Goal: Task Accomplishment & Management: Manage account settings

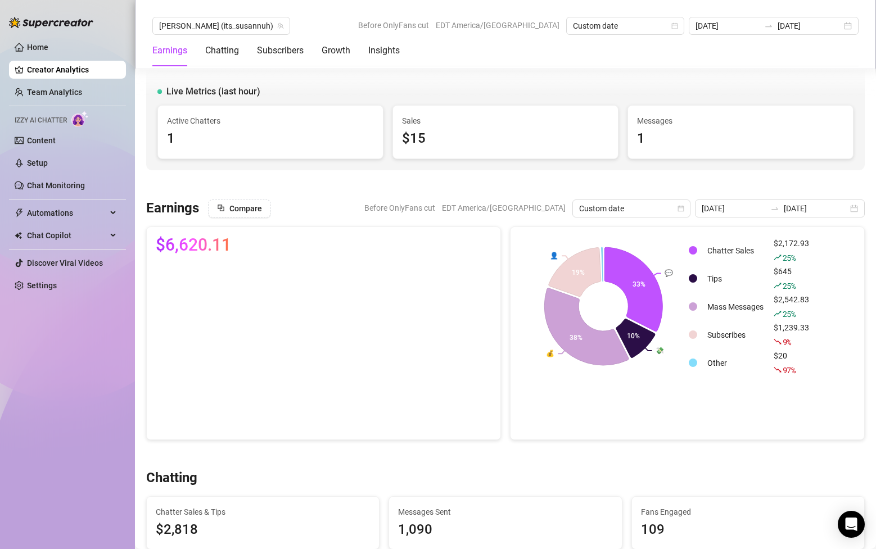
scroll to position [732, 0]
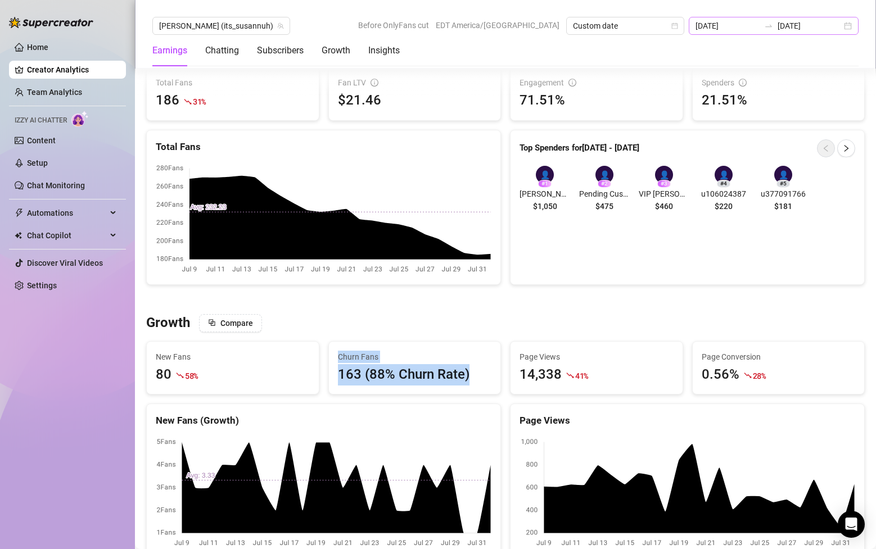
click at [843, 26] on div "[DATE] [DATE]" at bounding box center [774, 26] width 170 height 18
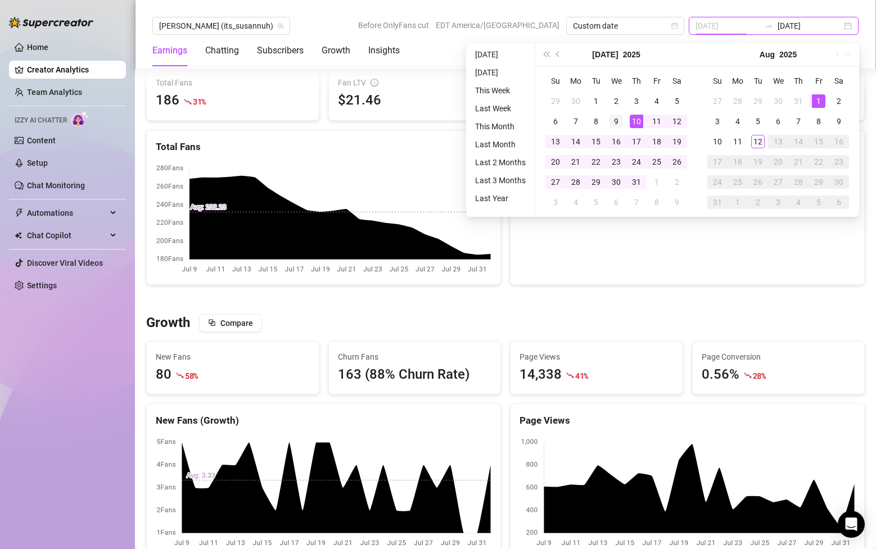
type input "[DATE]"
click at [620, 119] on div "9" at bounding box center [616, 121] width 13 height 13
click at [559, 56] on span "Previous month (PageUp)" at bounding box center [559, 55] width 6 height 6
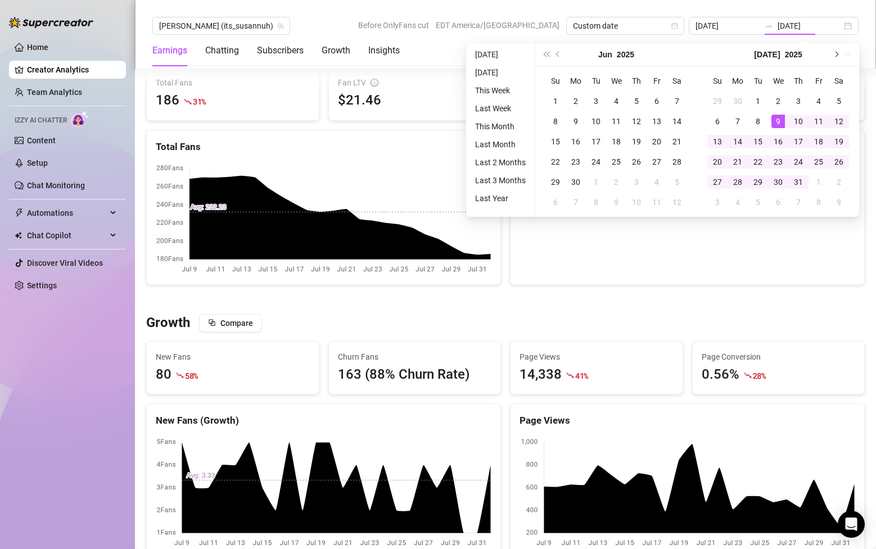
click at [836, 53] on span "Next month (PageDown)" at bounding box center [836, 55] width 6 height 6
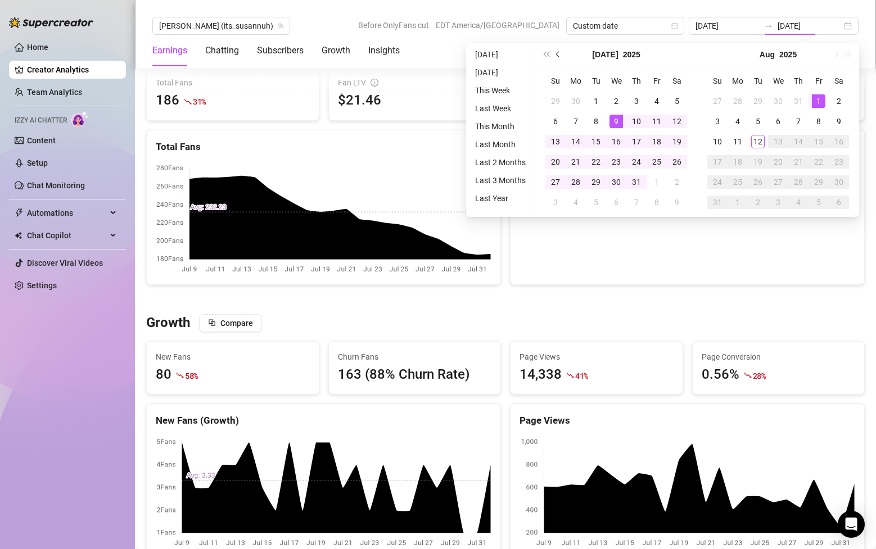
click at [559, 53] on span "Previous month (PageUp)" at bounding box center [559, 55] width 6 height 6
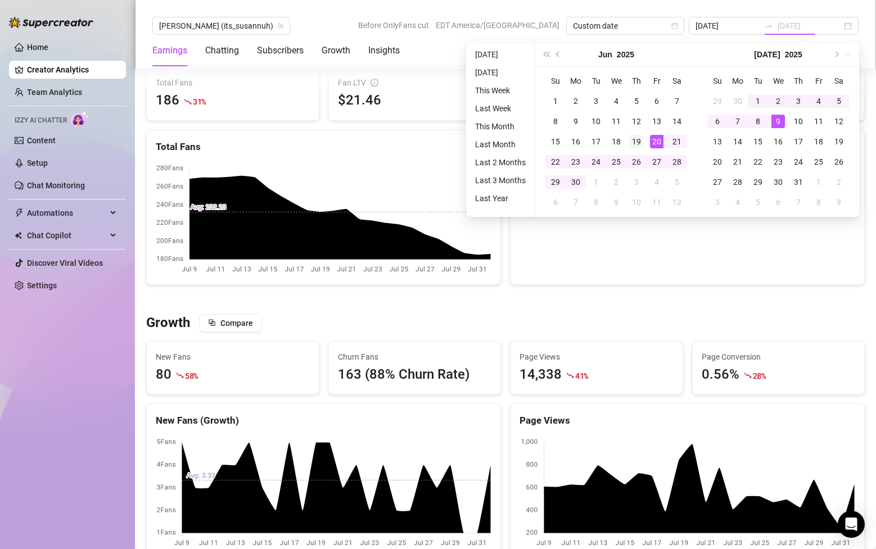
type input "[DATE]"
click at [638, 138] on div "19" at bounding box center [636, 141] width 13 height 13
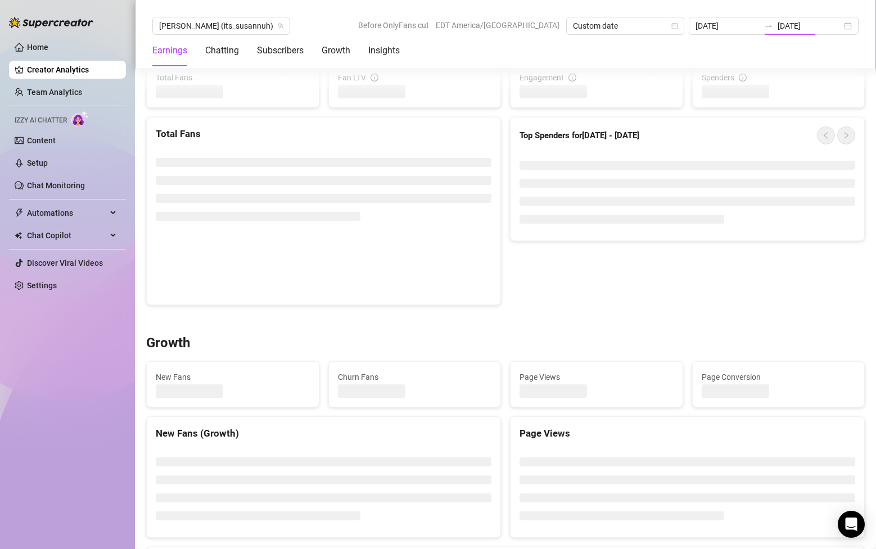
type input "[DATE]"
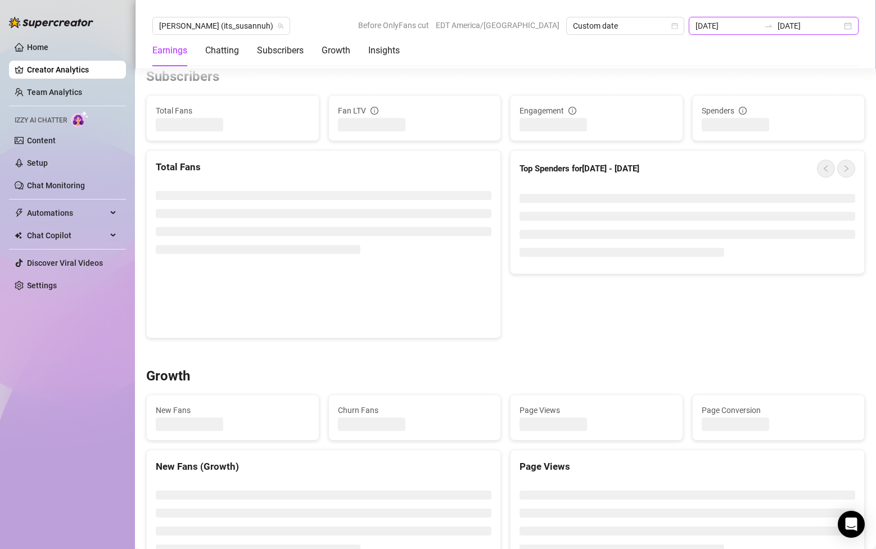
click at [829, 27] on input "[DATE]" at bounding box center [810, 26] width 64 height 12
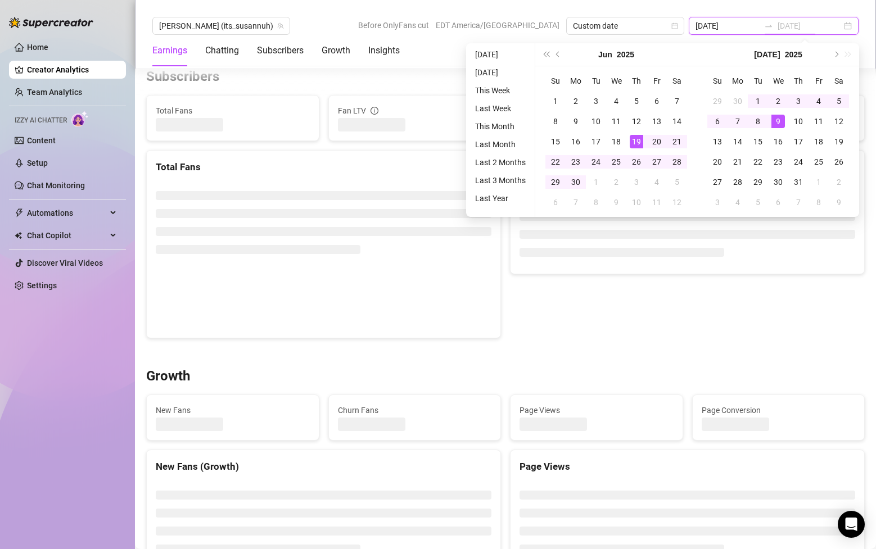
type input "[DATE]"
click at [779, 118] on div "9" at bounding box center [777, 121] width 13 height 13
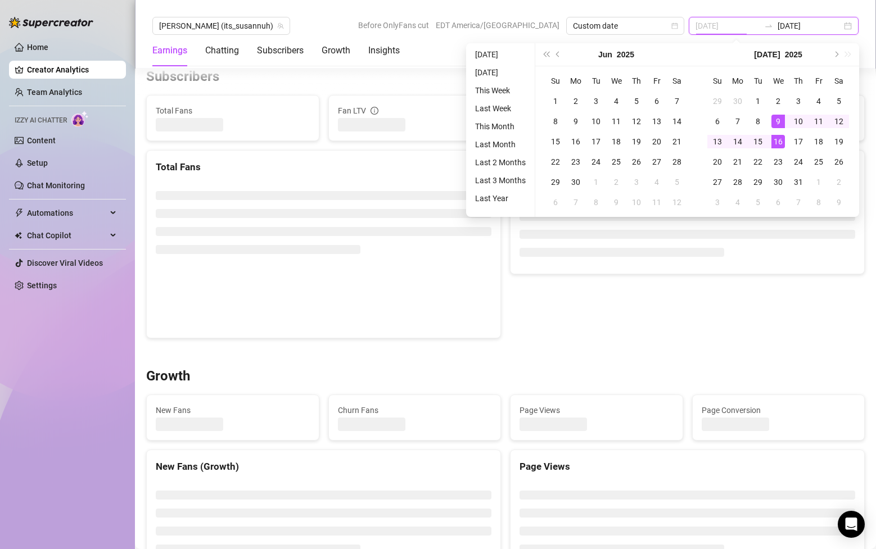
type input "[DATE]"
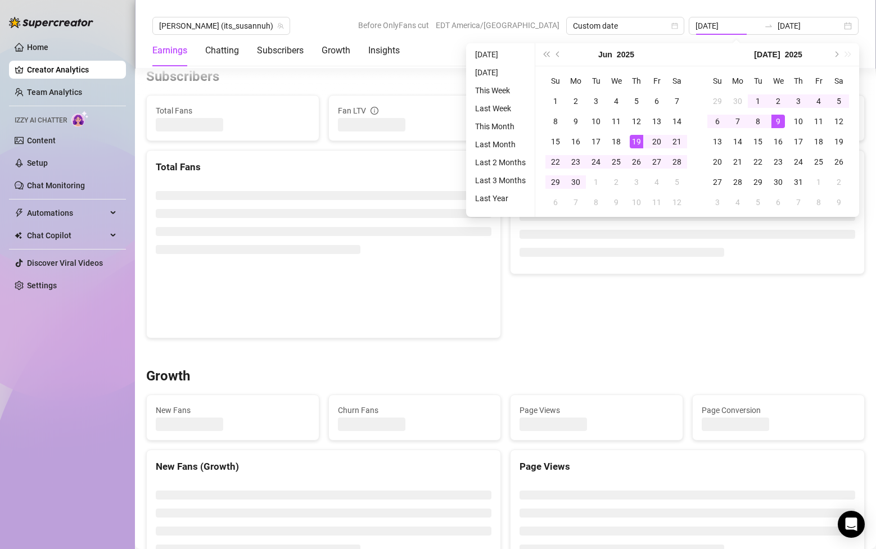
click at [737, 313] on div "Top Spenders for [DATE] - [DATE]" at bounding box center [688, 244] width 364 height 188
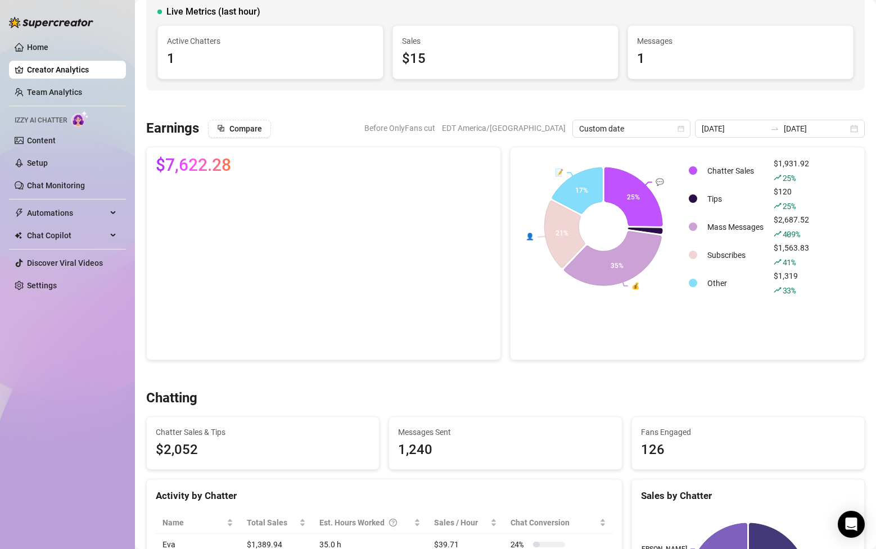
scroll to position [78, 0]
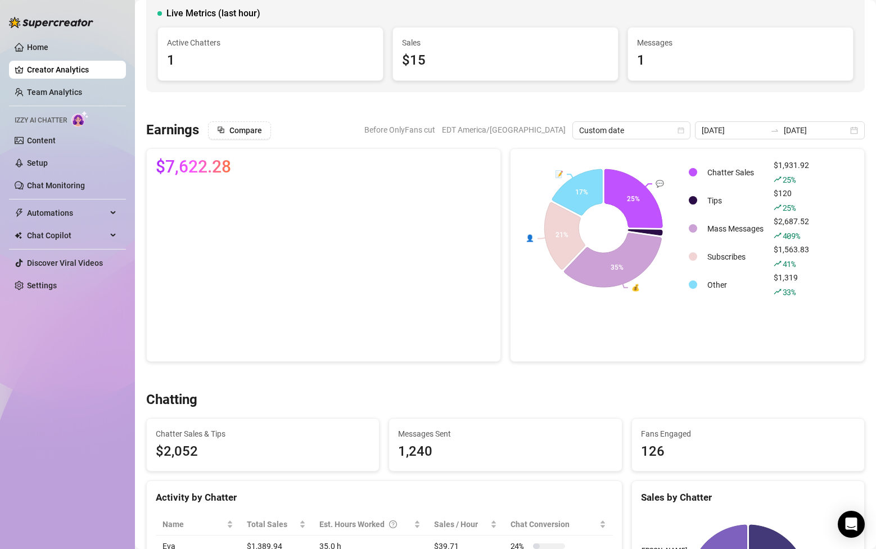
click at [529, 419] on div "Messages Sent 1,240" at bounding box center [505, 445] width 232 height 53
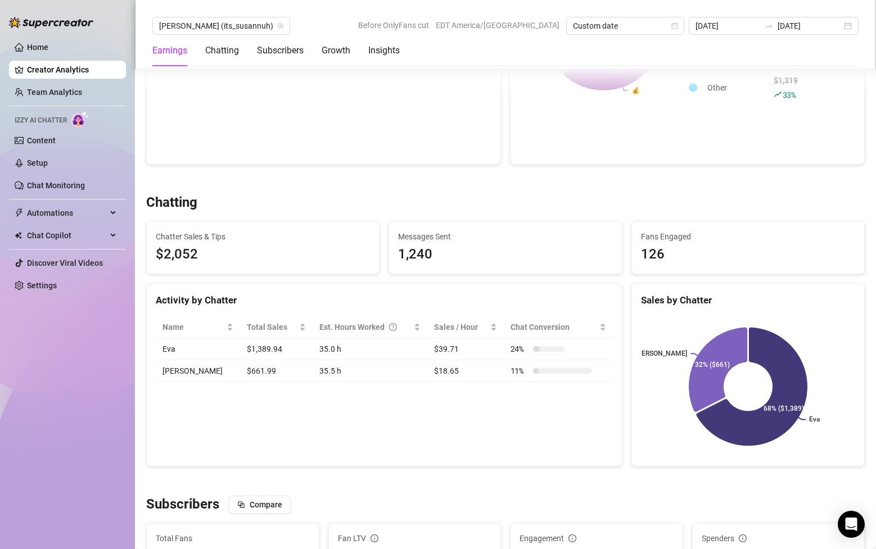
scroll to position [0, 0]
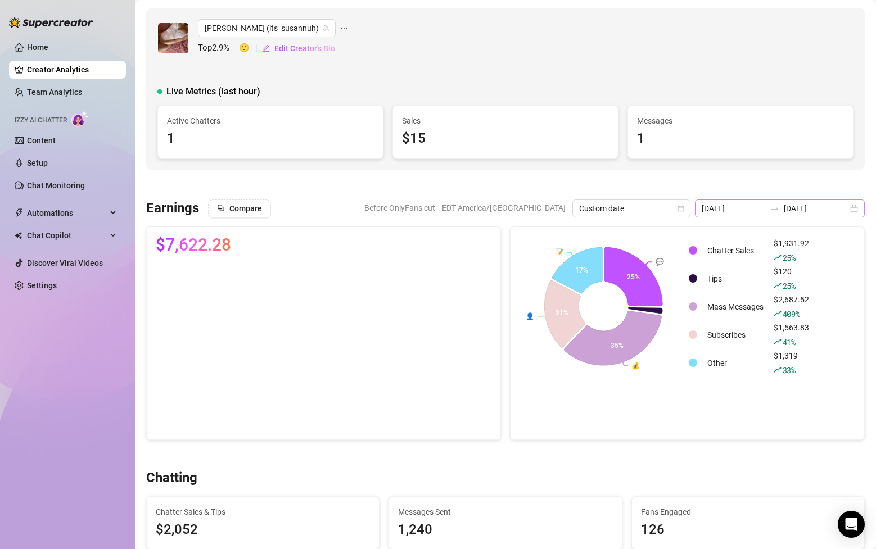
click at [855, 210] on div "[DATE] [DATE]" at bounding box center [780, 209] width 170 height 18
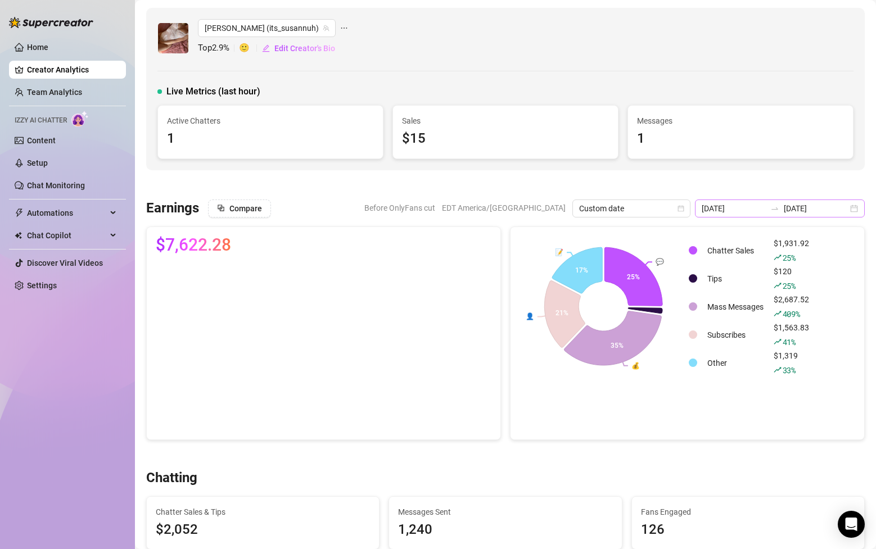
click at [855, 209] on div "[DATE] [DATE]" at bounding box center [780, 209] width 170 height 18
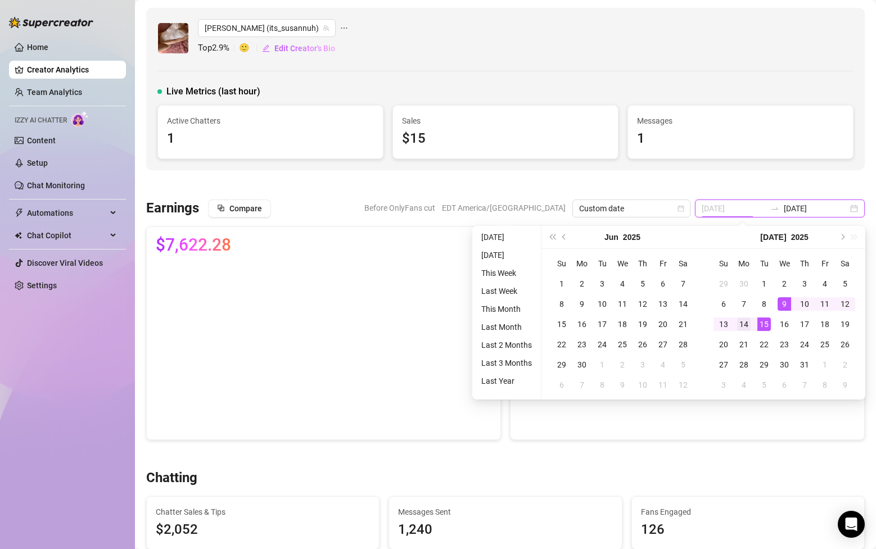
type input "[DATE]"
click at [747, 325] on div "14" at bounding box center [743, 324] width 13 height 13
type input "[DATE]"
click at [798, 297] on div "10" at bounding box center [804, 303] width 13 height 13
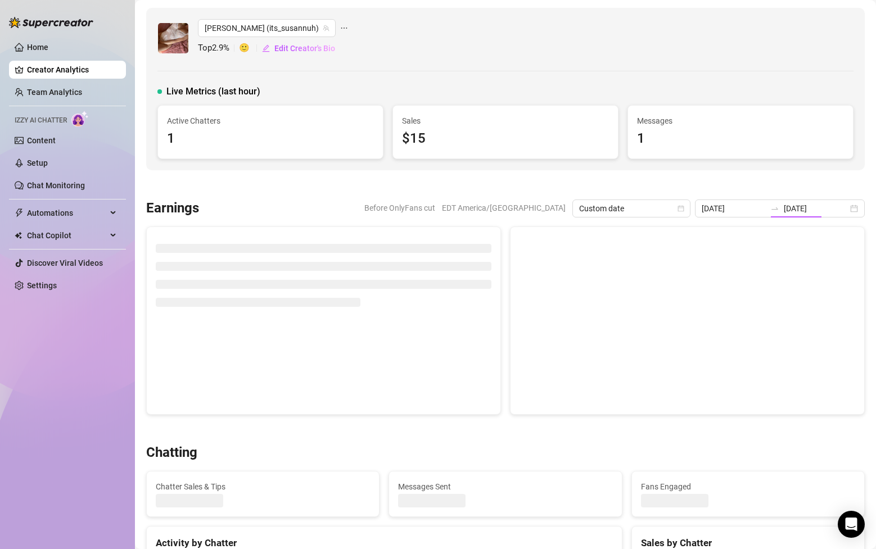
type input "[DATE]"
click at [852, 205] on div "[DATE] [DATE]" at bounding box center [780, 209] width 170 height 18
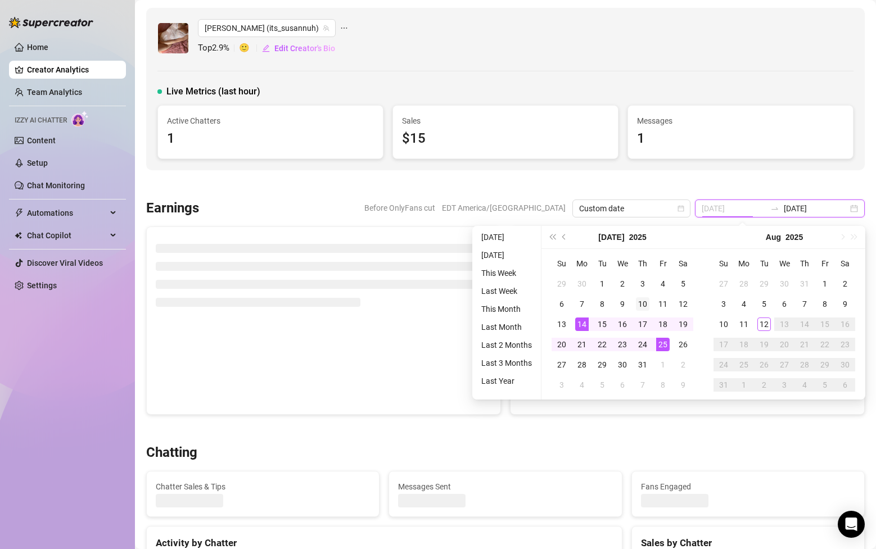
type input "[DATE]"
click at [643, 301] on div "10" at bounding box center [642, 303] width 13 height 13
type input "[DATE]"
click at [661, 363] on div "1" at bounding box center [662, 364] width 13 height 13
type input "[DATE]"
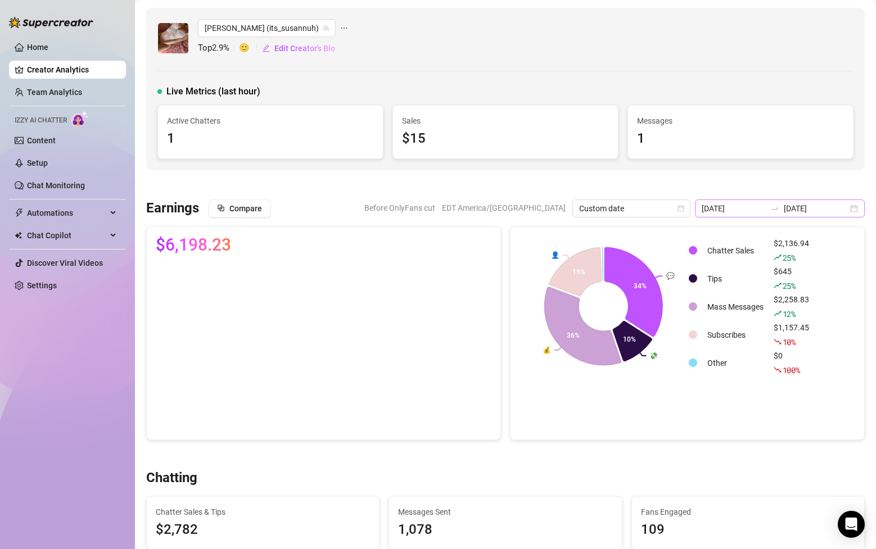
click at [854, 207] on div "[DATE] [DATE]" at bounding box center [780, 209] width 170 height 18
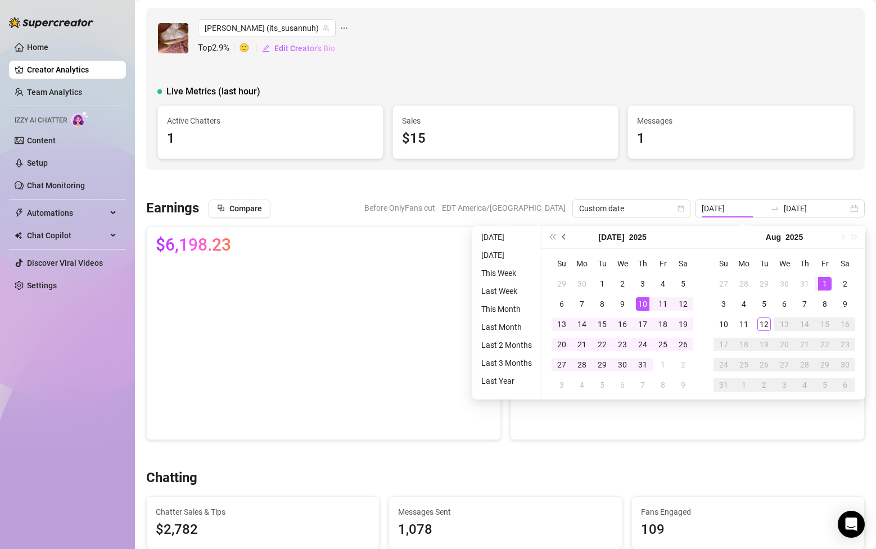
click at [563, 236] on span "Previous month (PageUp)" at bounding box center [565, 237] width 6 height 6
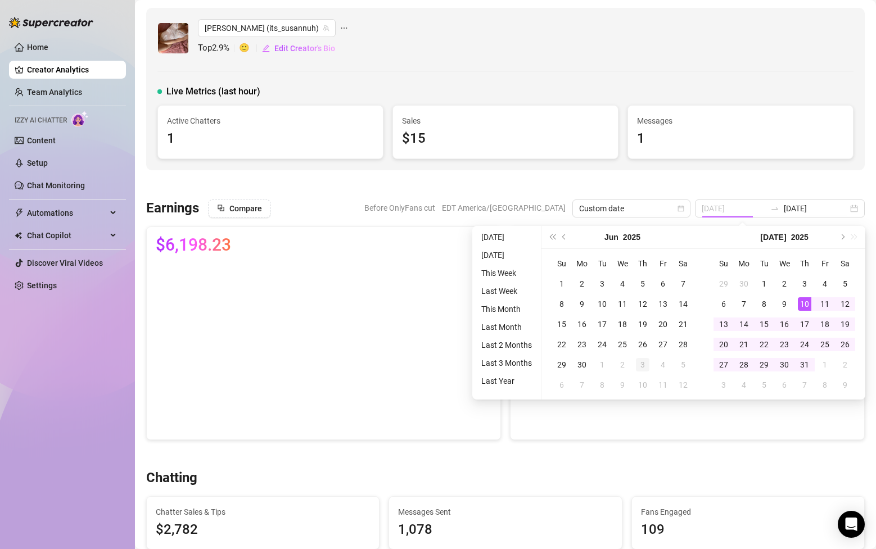
type input "[DATE]"
click at [648, 367] on div "3" at bounding box center [642, 364] width 13 height 13
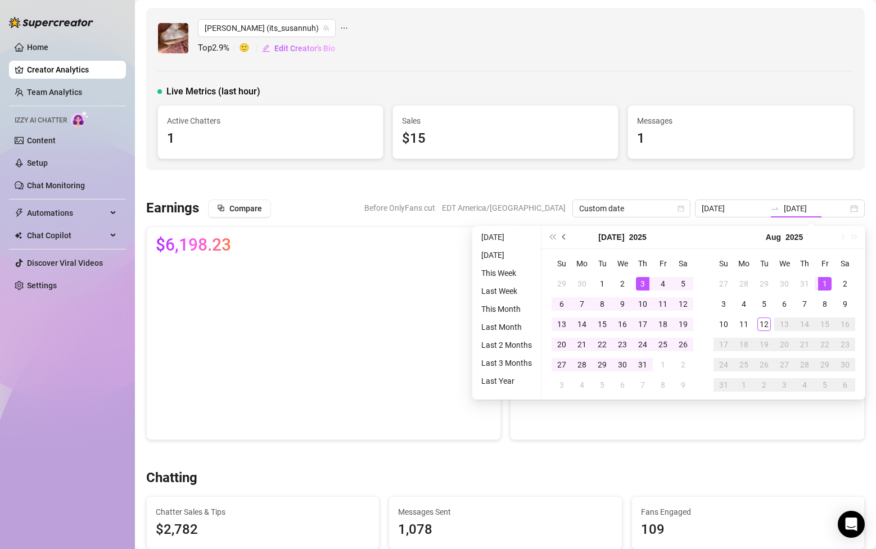
click at [562, 240] on button "Previous month (PageUp)" at bounding box center [564, 237] width 12 height 22
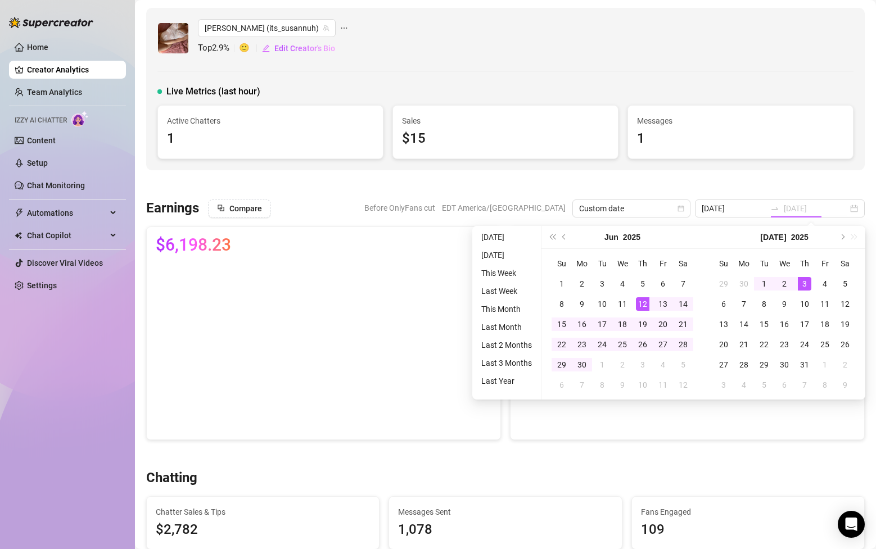
type input "[DATE]"
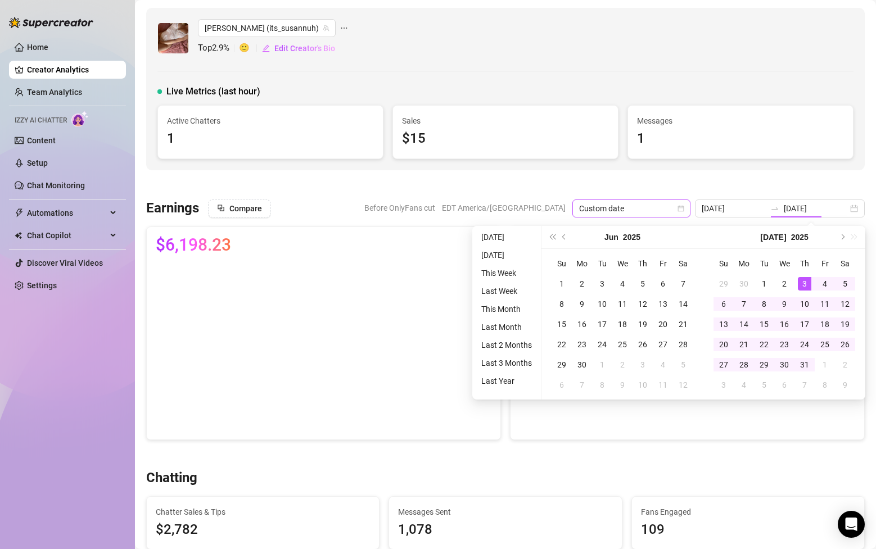
click at [665, 215] on span "Custom date" at bounding box center [631, 208] width 105 height 17
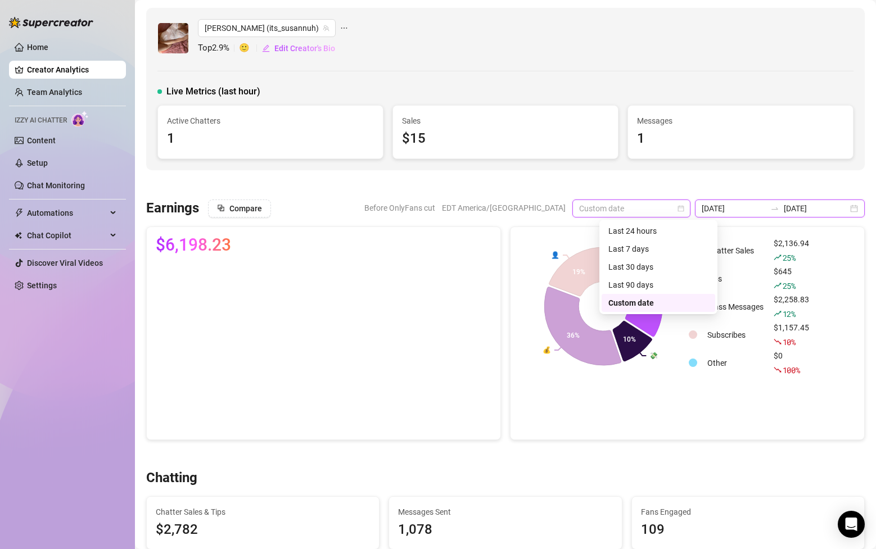
click at [765, 207] on input "[DATE]" at bounding box center [734, 208] width 64 height 12
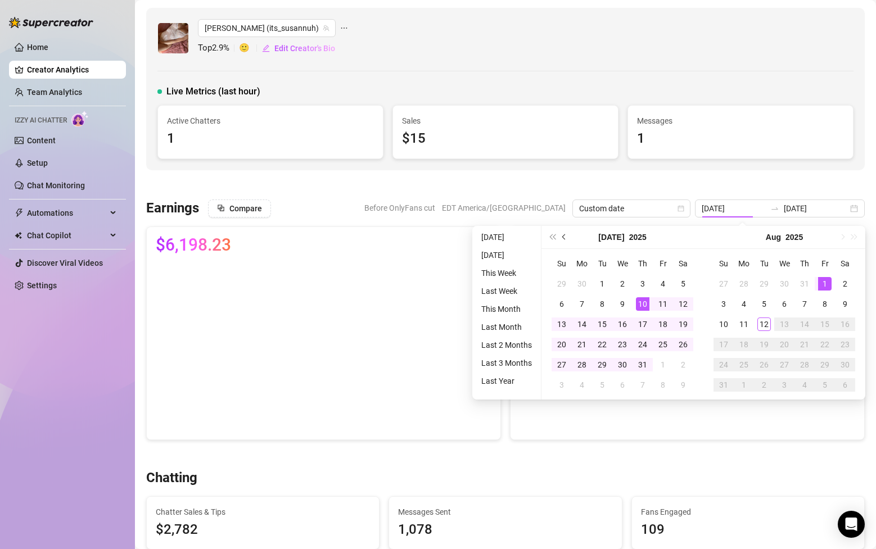
click at [565, 240] on button "Previous month (PageUp)" at bounding box center [564, 237] width 12 height 22
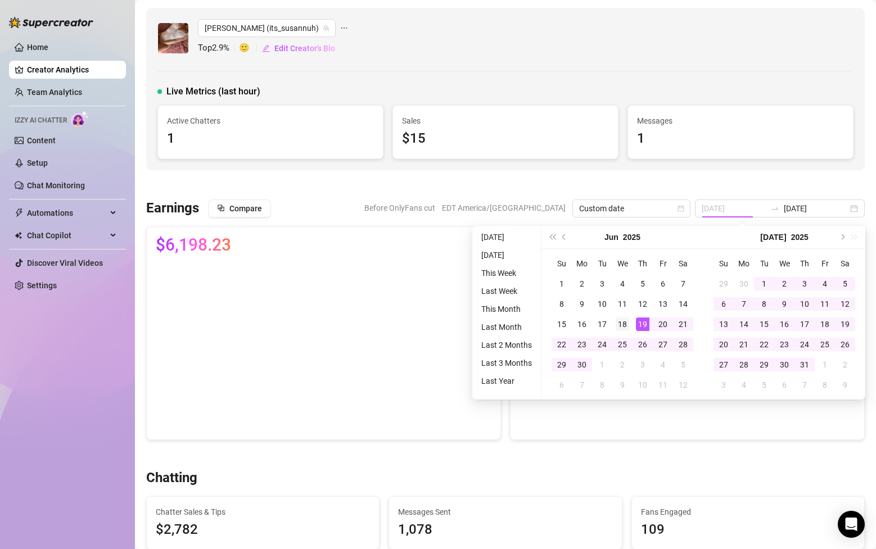
type input "[DATE]"
click at [625, 323] on div "18" at bounding box center [622, 324] width 13 height 13
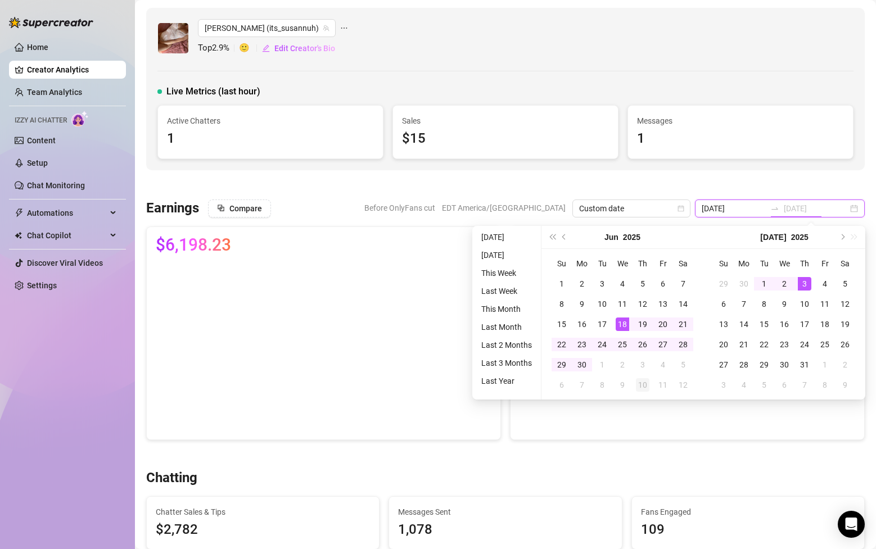
type input "[DATE]"
click at [640, 389] on div "10" at bounding box center [642, 384] width 13 height 13
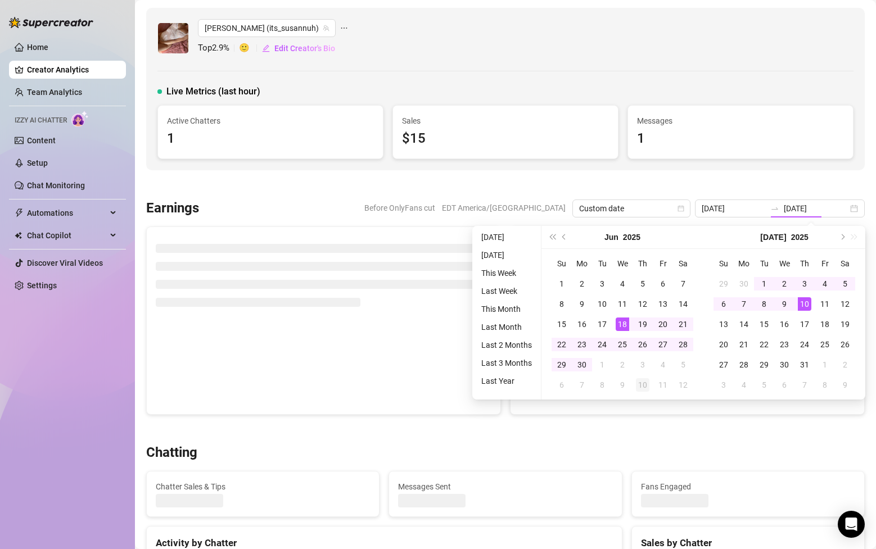
type input "[DATE]"
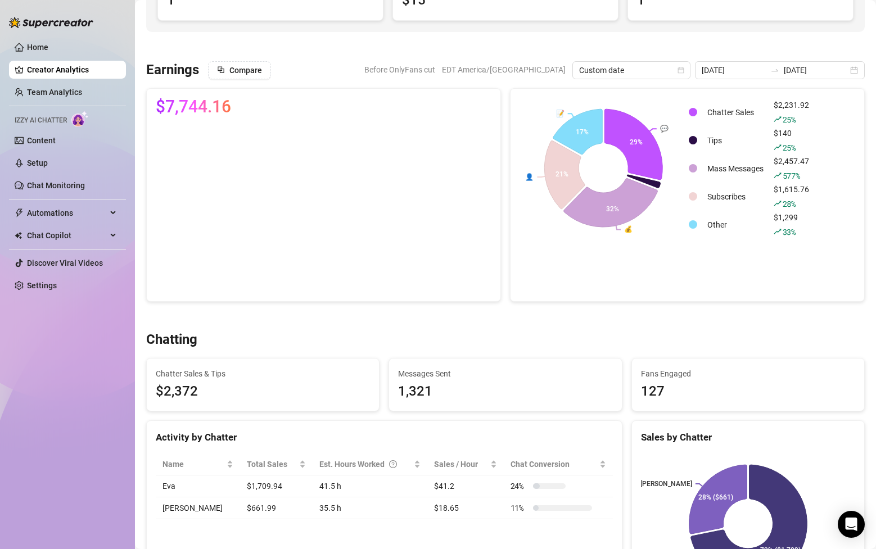
scroll to position [134, 0]
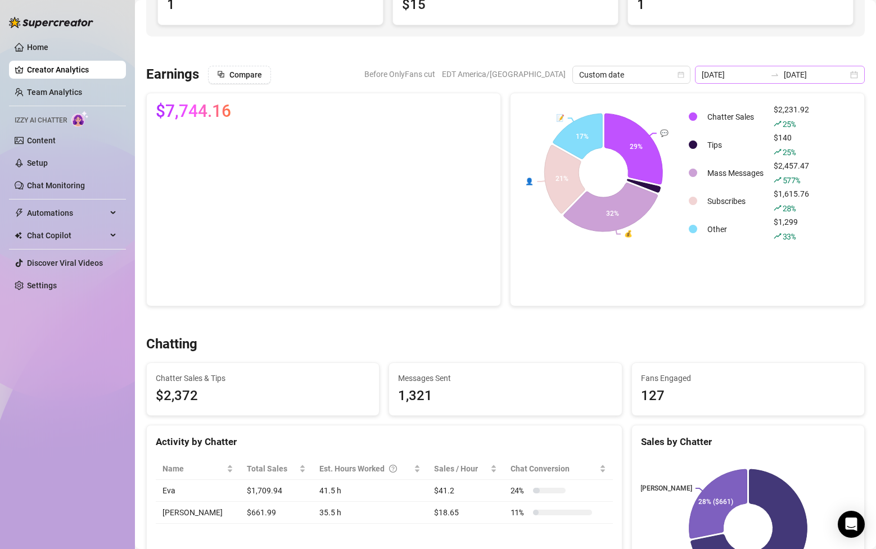
click at [859, 76] on div "[DATE] [DATE]" at bounding box center [780, 75] width 170 height 18
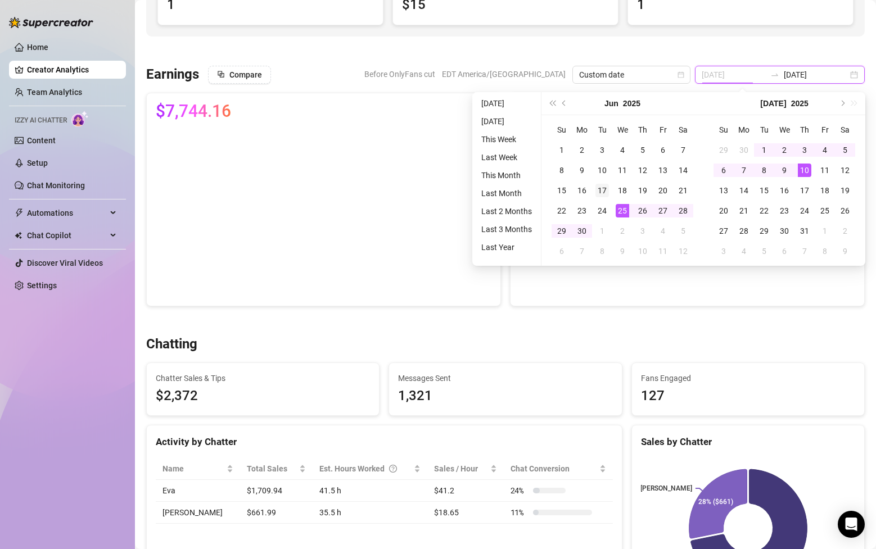
type input "[DATE]"
click at [608, 191] on td "17" at bounding box center [602, 191] width 20 height 20
type input "[DATE]"
click at [789, 169] on div "9" at bounding box center [784, 170] width 13 height 13
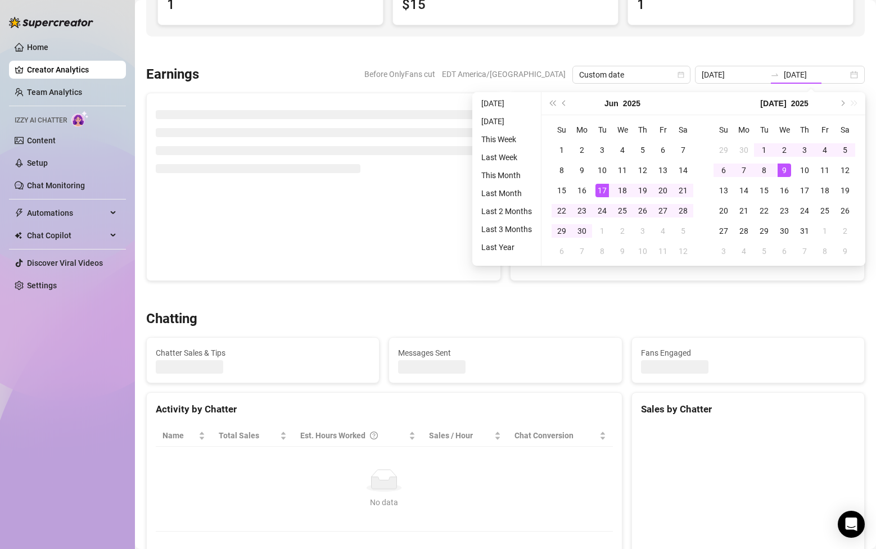
type input "[DATE]"
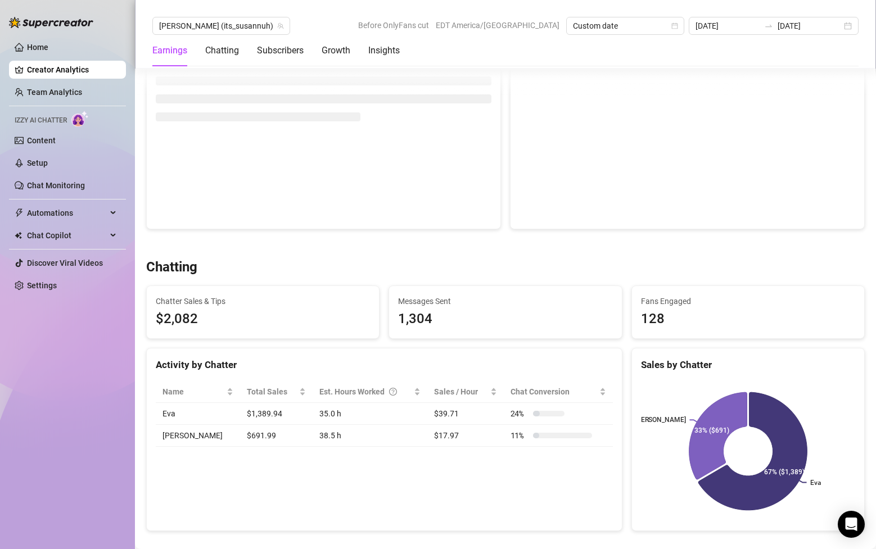
scroll to position [0, 0]
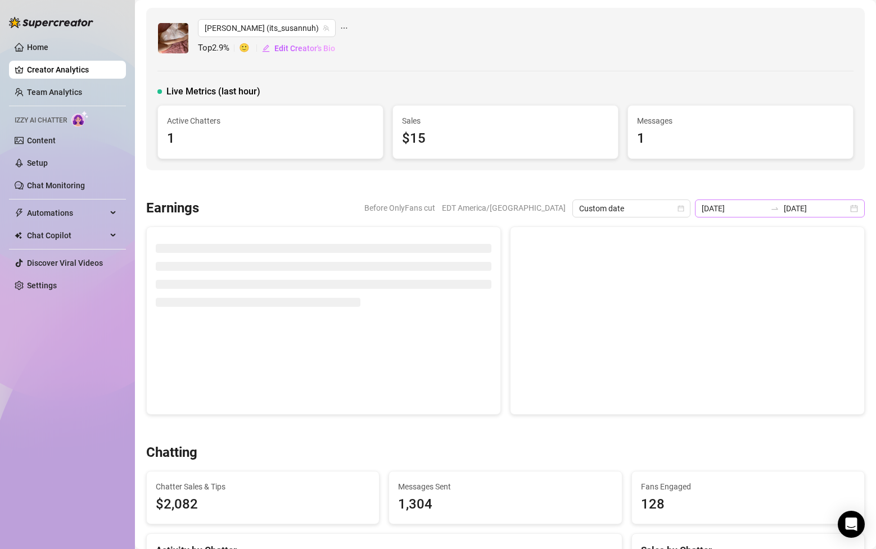
click at [856, 206] on div "[DATE] [DATE]" at bounding box center [780, 209] width 170 height 18
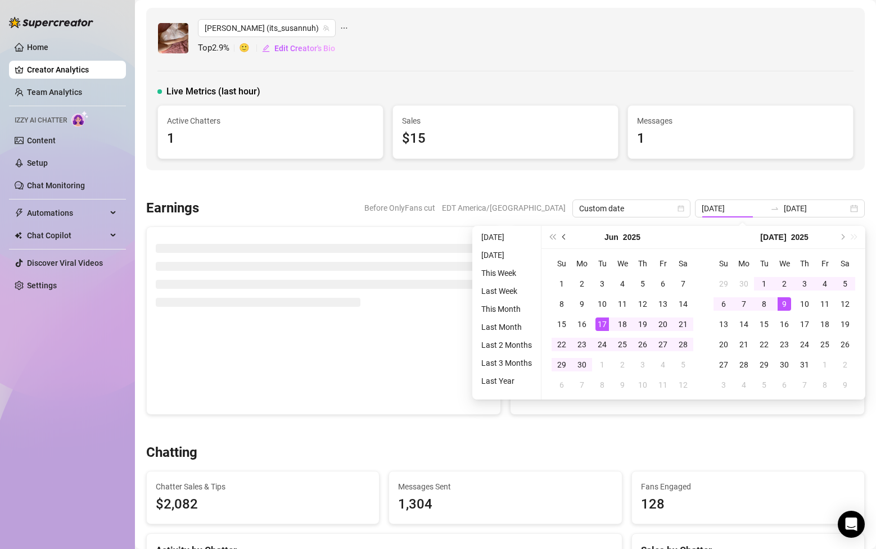
click at [563, 238] on span "Previous month (PageUp)" at bounding box center [565, 237] width 6 height 6
click at [840, 239] on button "Next month (PageDown)" at bounding box center [842, 237] width 12 height 22
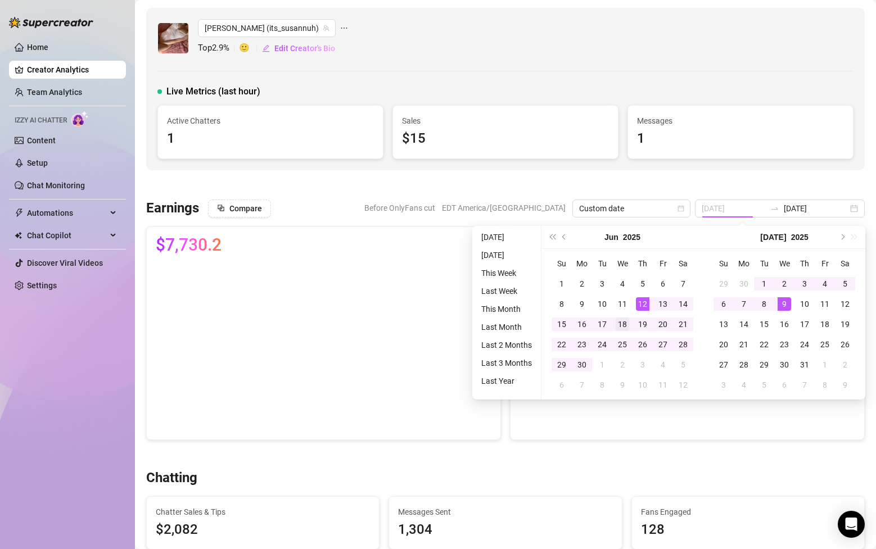
type input "[DATE]"
click at [622, 324] on div "18" at bounding box center [622, 324] width 13 height 13
type input "[DATE]"
click at [642, 384] on div "10" at bounding box center [642, 384] width 13 height 13
type input "[DATE]"
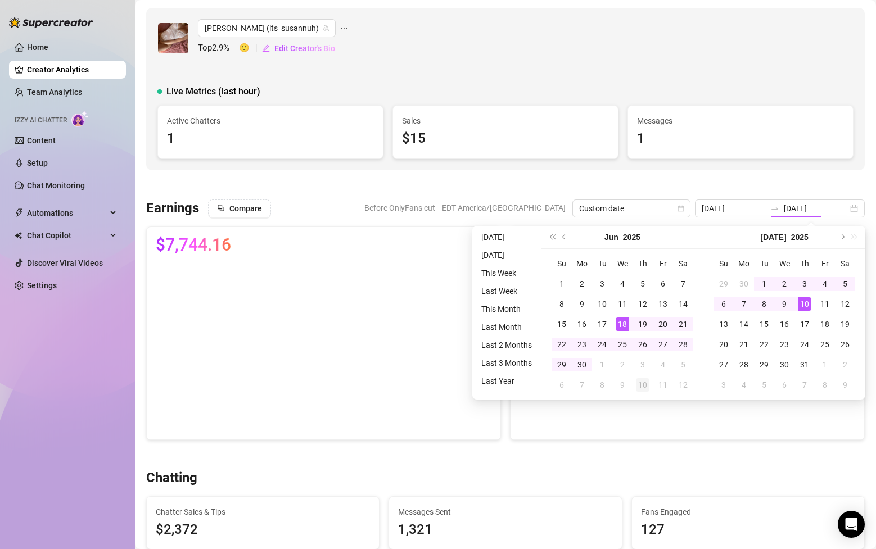
type input "[DATE]"
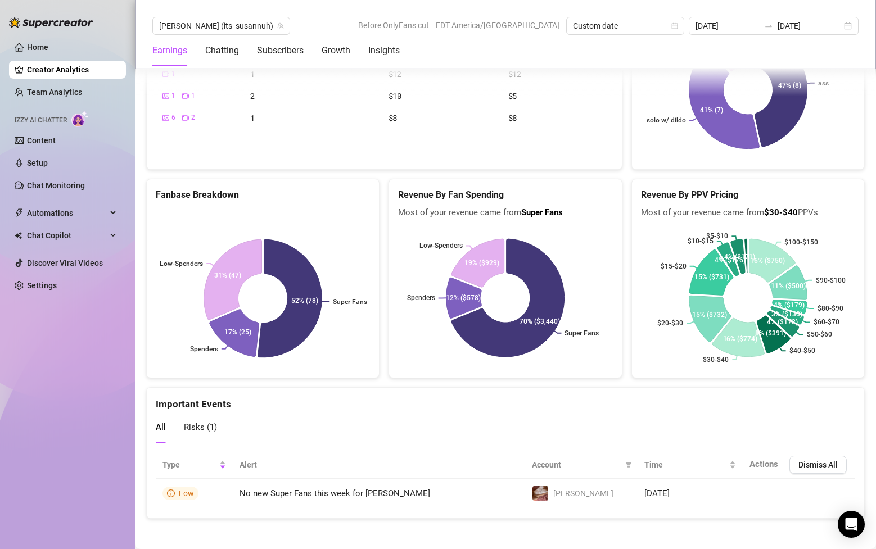
scroll to position [2295, 0]
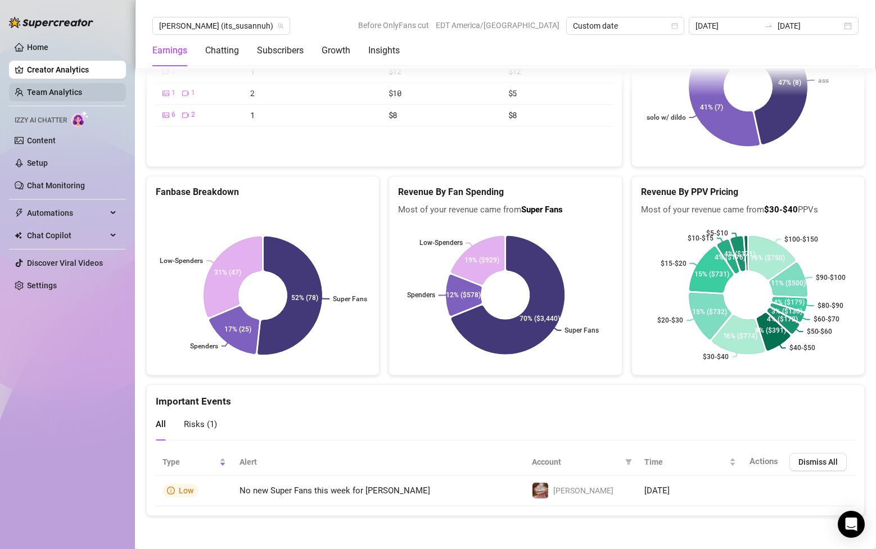
click at [82, 89] on link "Team Analytics" at bounding box center [54, 92] width 55 height 9
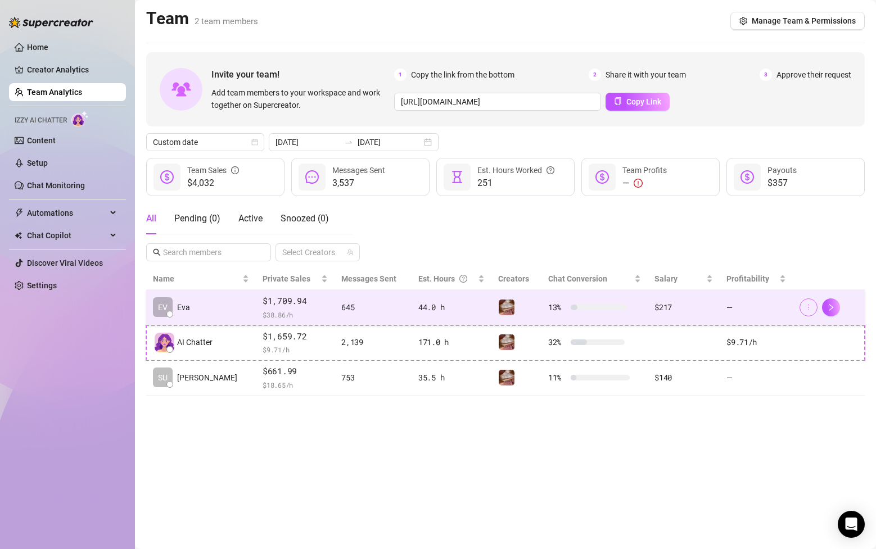
click at [806, 308] on icon "more" at bounding box center [809, 308] width 8 height 8
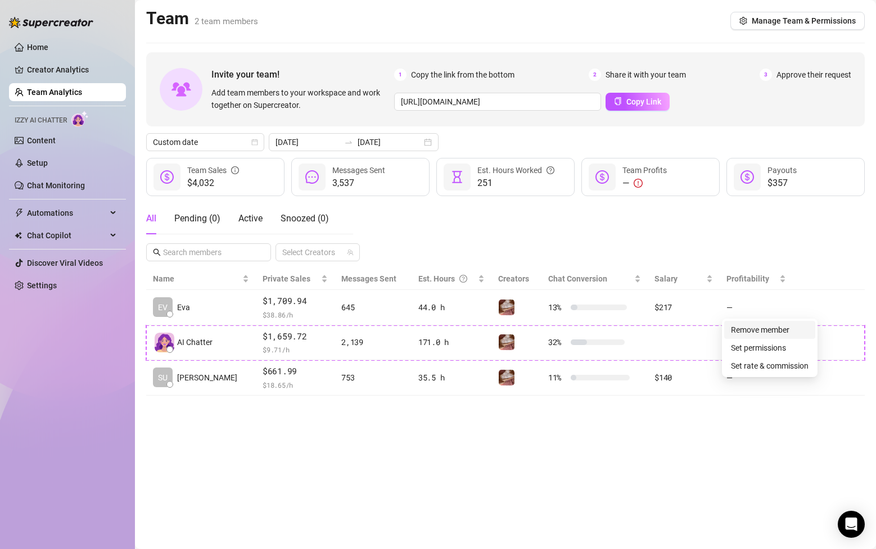
click at [784, 332] on link "Remove member" at bounding box center [760, 330] width 58 height 9
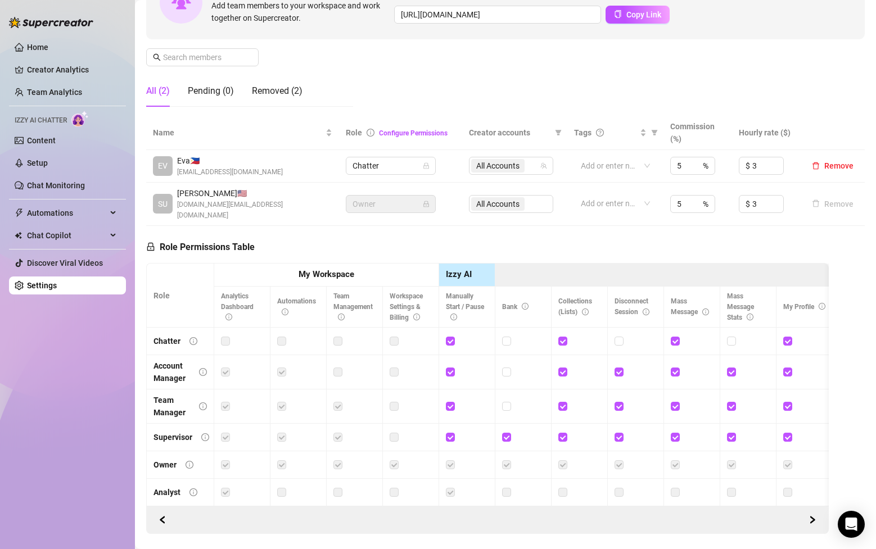
scroll to position [142, 0]
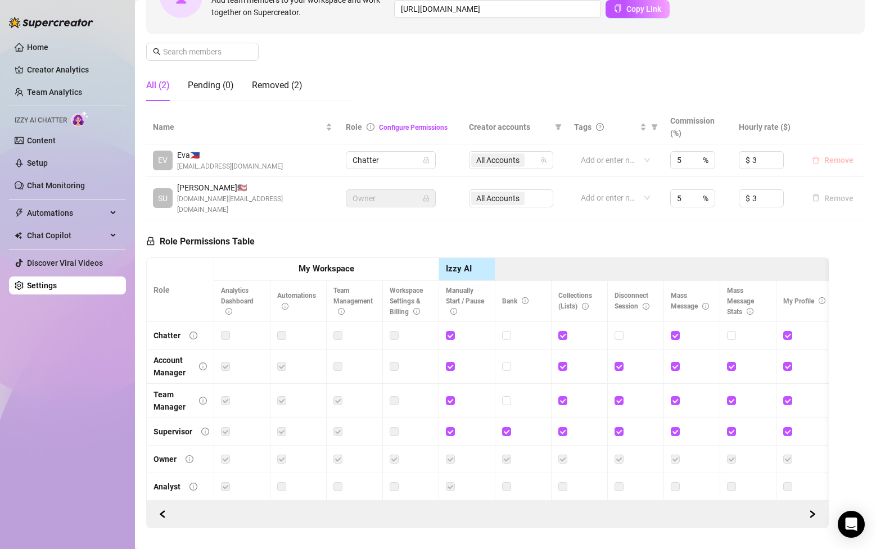
click at [831, 160] on span "Remove" at bounding box center [838, 160] width 29 height 9
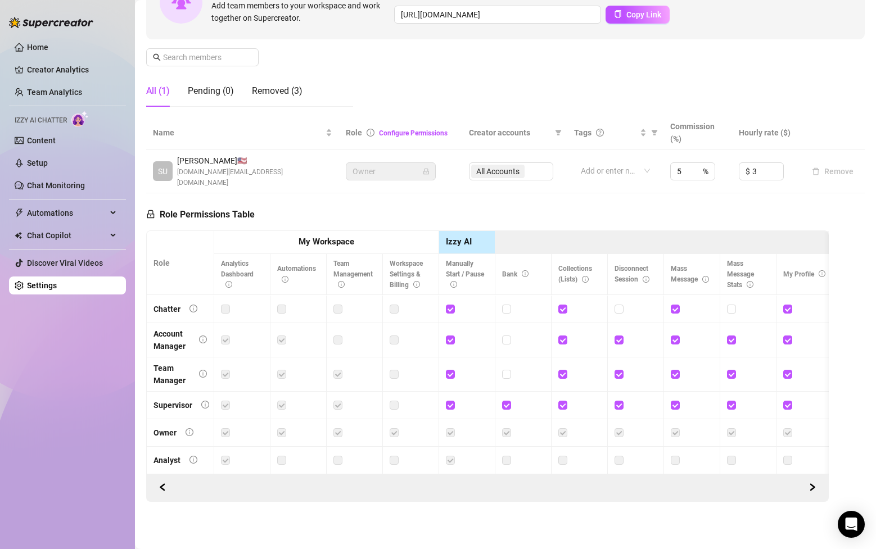
scroll to position [125, 0]
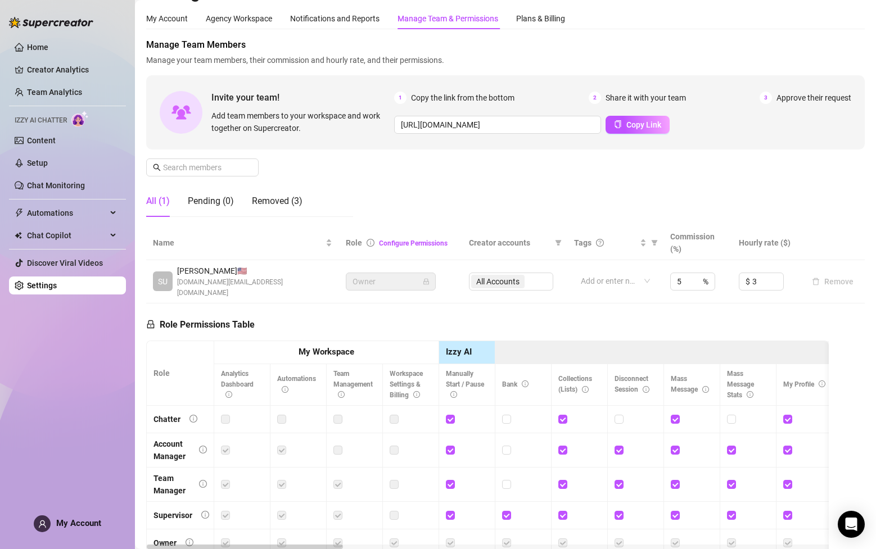
scroll to position [22, 0]
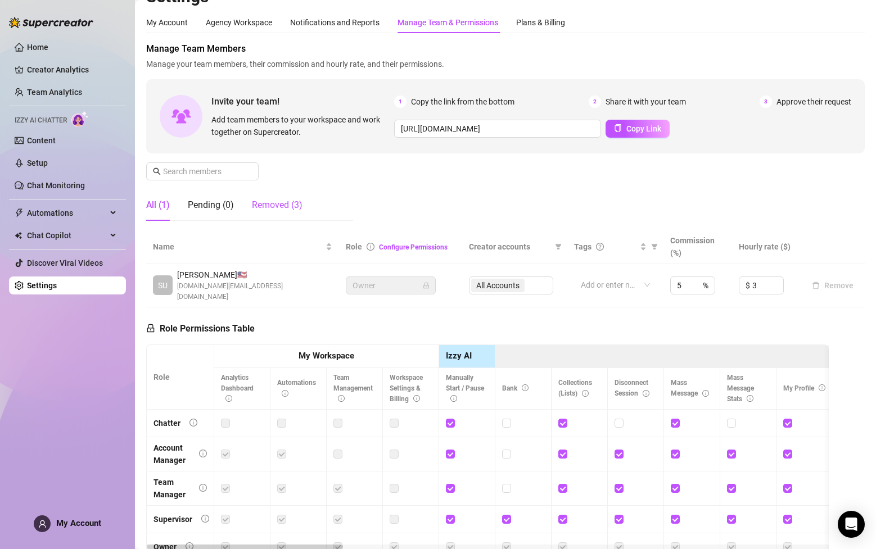
click at [272, 202] on div "Removed (3)" at bounding box center [277, 204] width 51 height 13
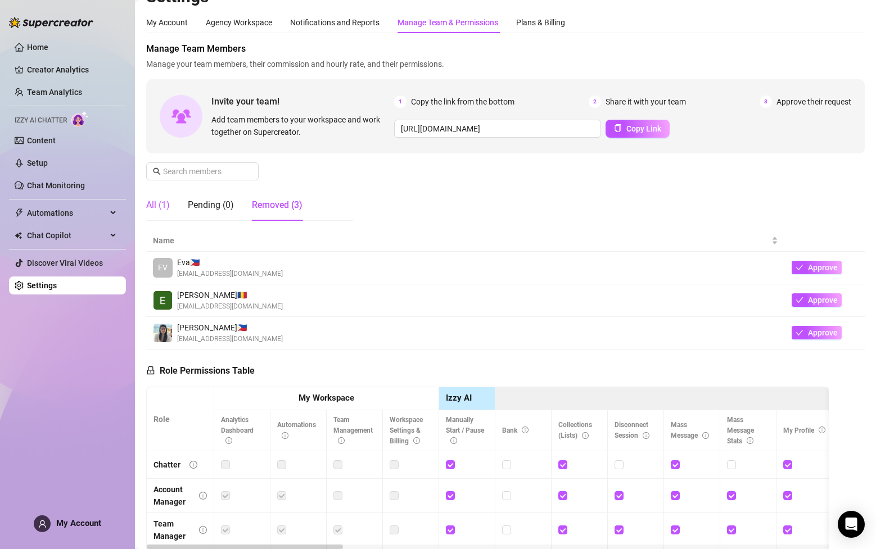
click at [161, 205] on div "All (1)" at bounding box center [158, 204] width 24 height 13
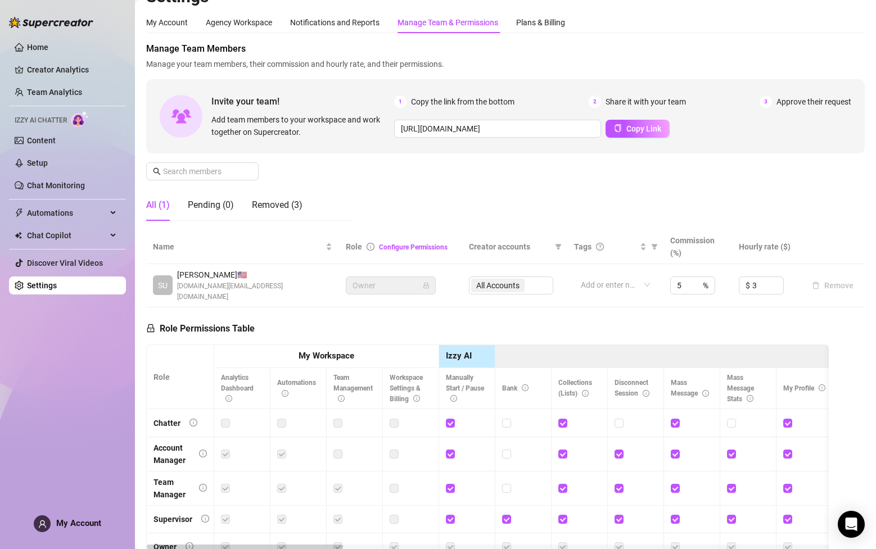
scroll to position [0, 0]
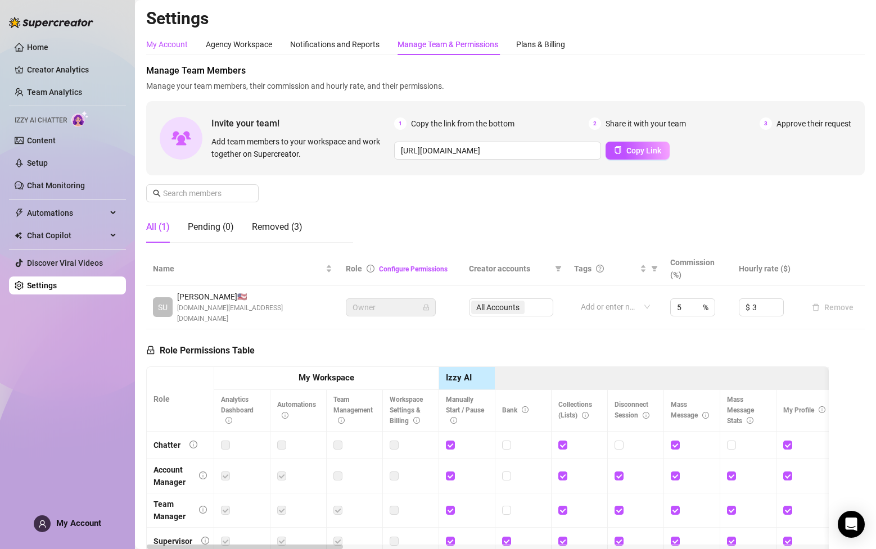
click at [171, 42] on div "My Account" at bounding box center [167, 44] width 42 height 12
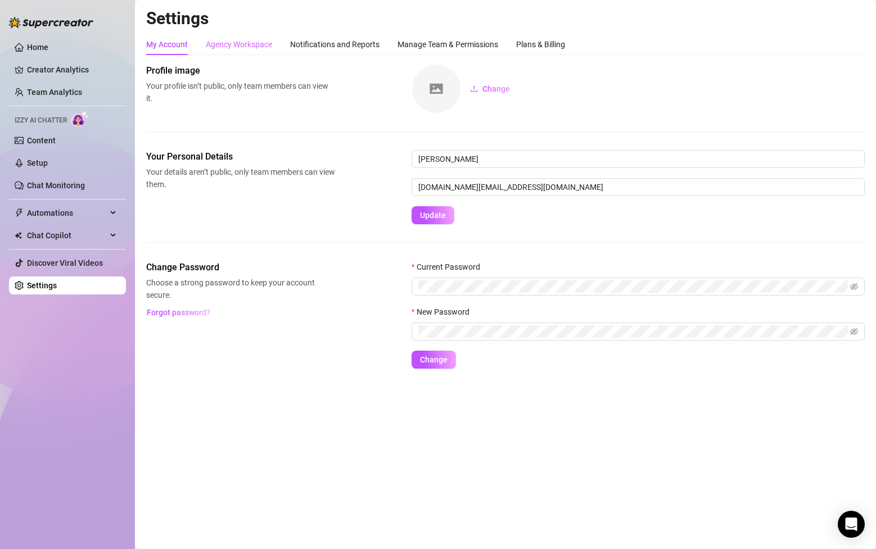
click at [237, 35] on div "Agency Workspace" at bounding box center [239, 44] width 66 height 21
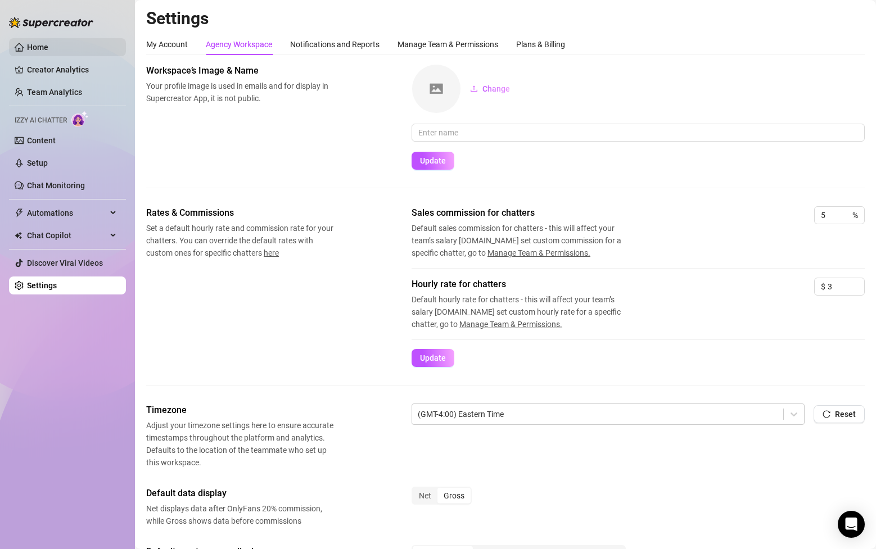
click at [48, 46] on link "Home" at bounding box center [37, 47] width 21 height 9
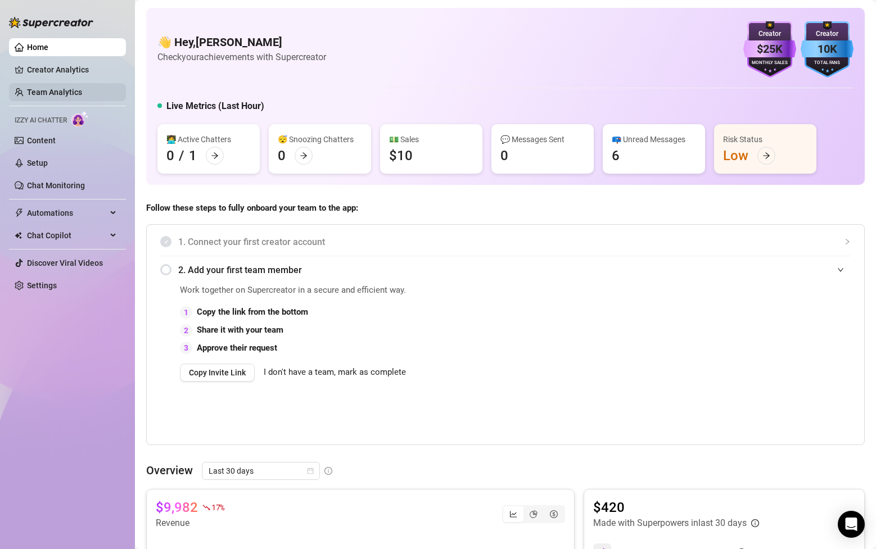
click at [82, 89] on link "Team Analytics" at bounding box center [54, 92] width 55 height 9
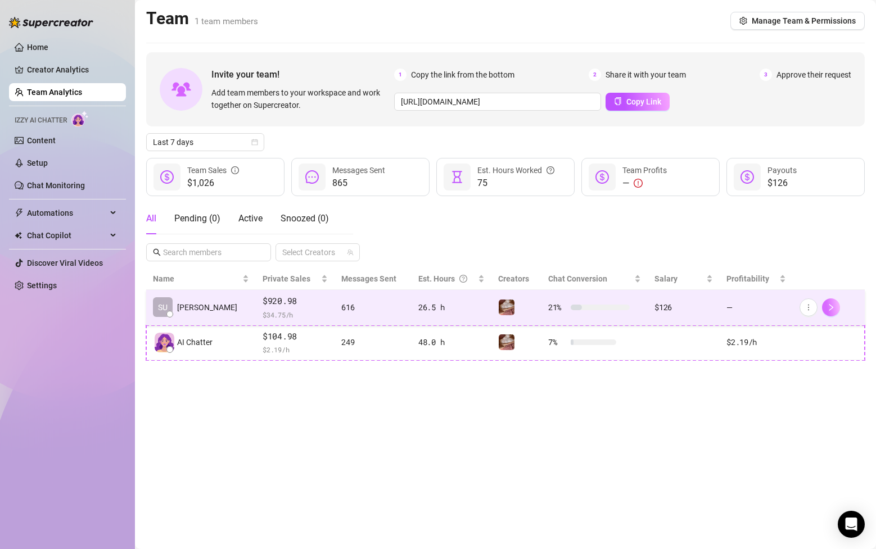
click at [832, 306] on icon "right" at bounding box center [831, 308] width 8 height 8
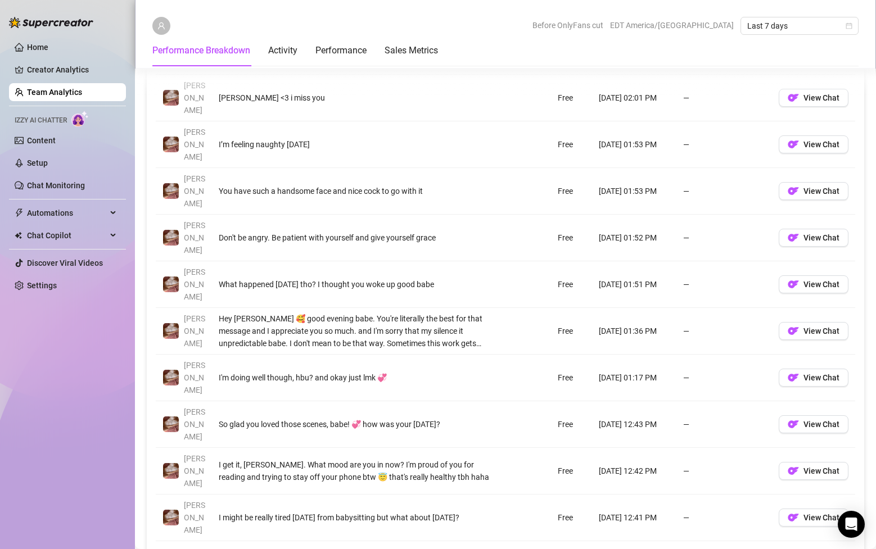
scroll to position [851, 0]
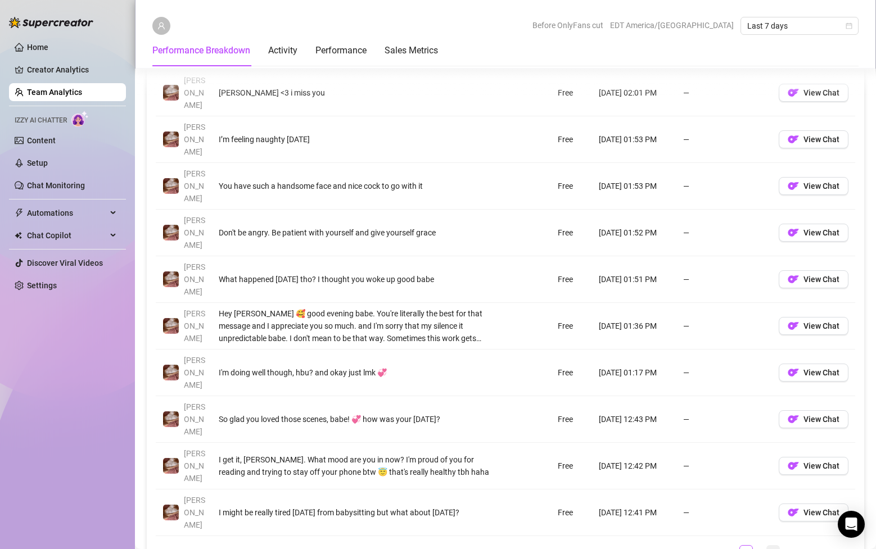
click at [766, 545] on li "3" at bounding box center [772, 551] width 13 height 13
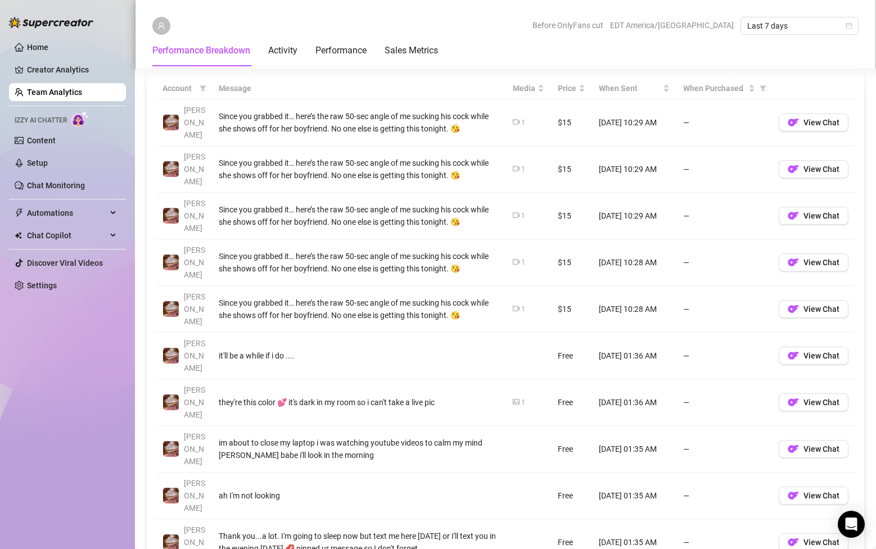
scroll to position [811, 0]
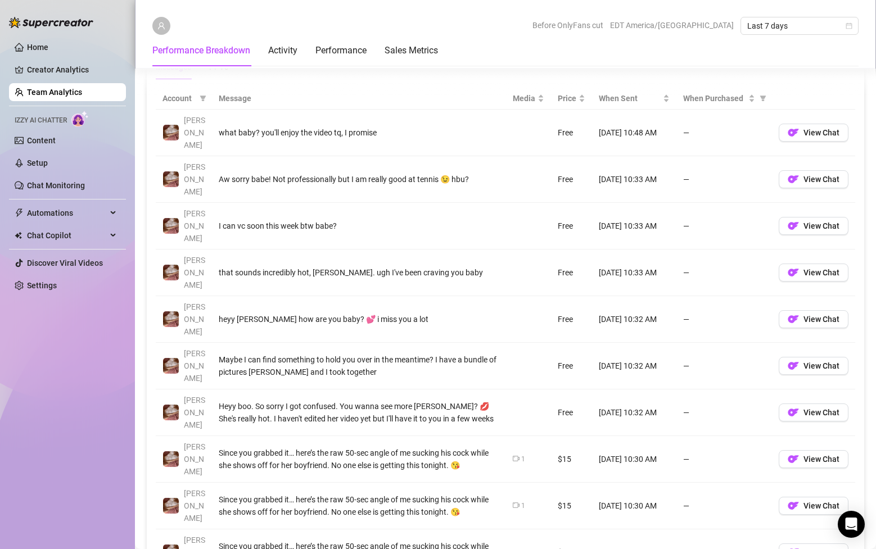
click at [745, 471] on div "Account Message Media Price When Sent When Purchased Susanna what baby? you'll …" at bounding box center [506, 343] width 700 height 511
